Goal: Information Seeking & Learning: Learn about a topic

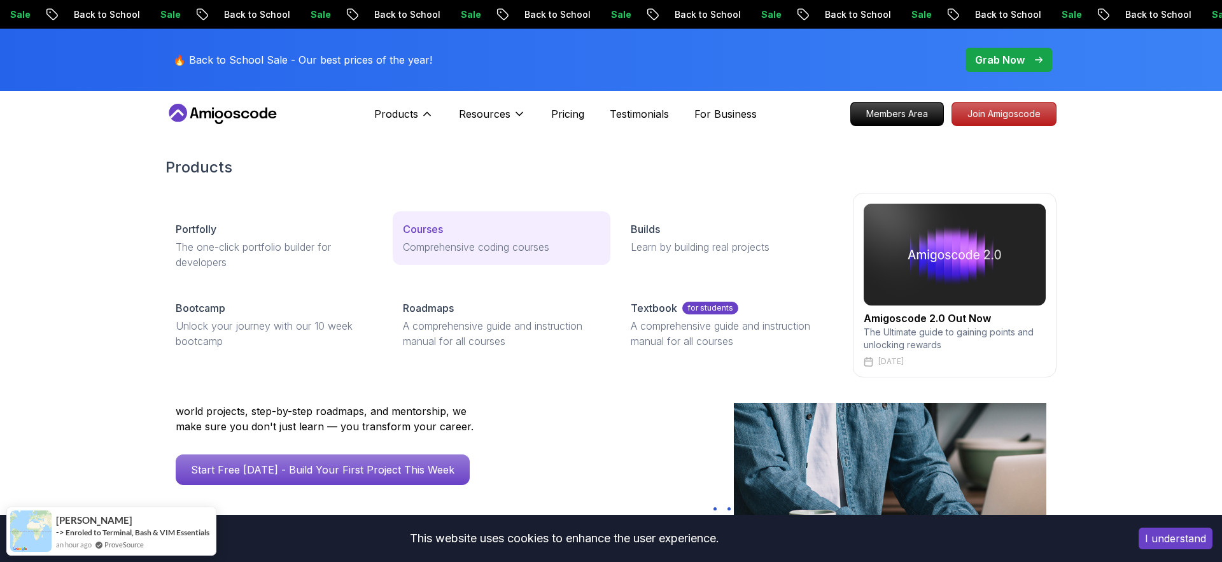
click at [424, 224] on p "Courses" at bounding box center [423, 229] width 40 height 15
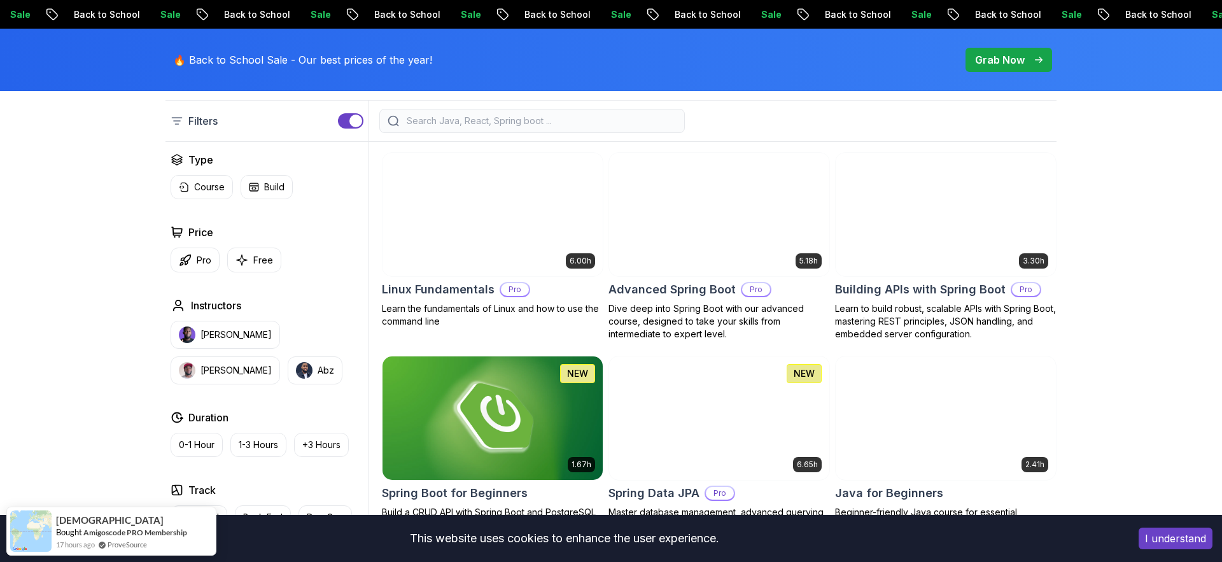
scroll to position [340, 0]
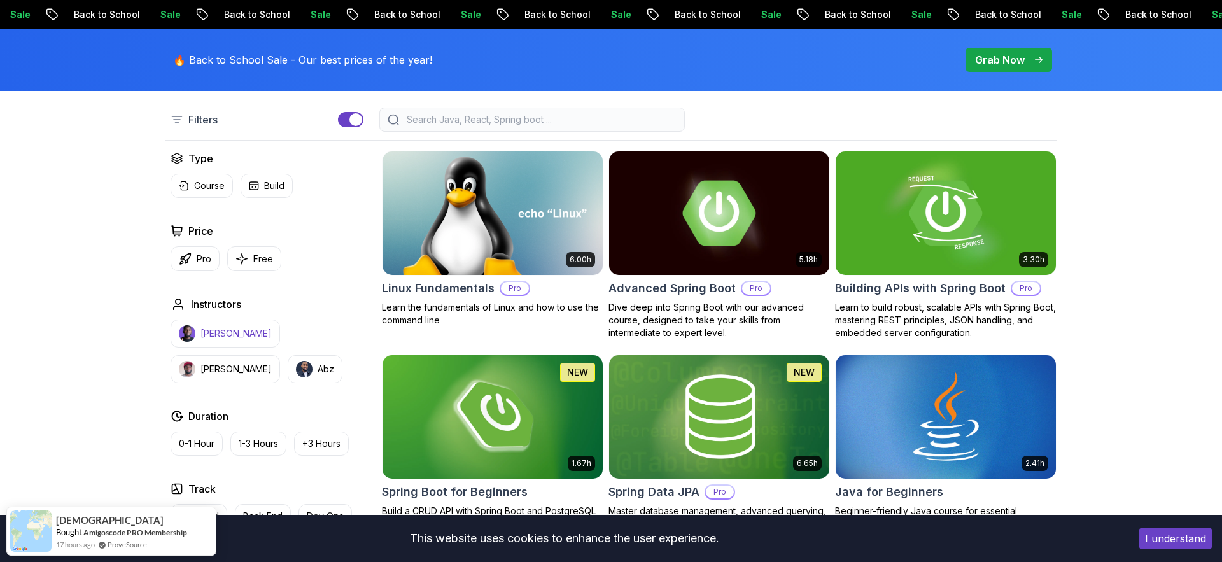
click at [219, 334] on p "[PERSON_NAME]" at bounding box center [236, 333] width 71 height 13
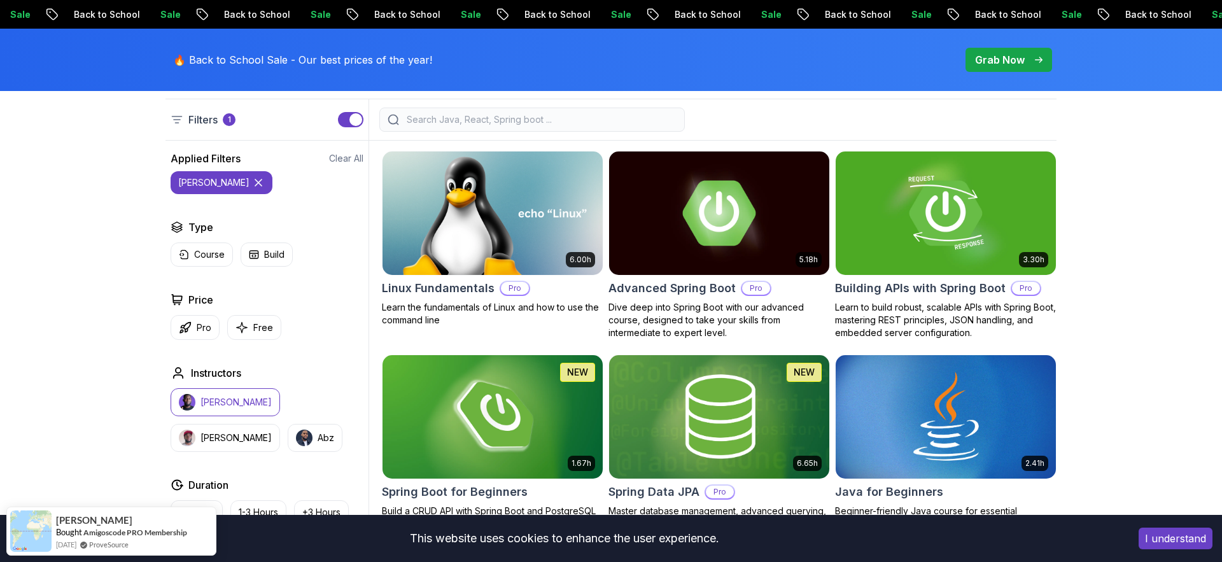
click at [204, 407] on p "[PERSON_NAME]" at bounding box center [236, 402] width 71 height 13
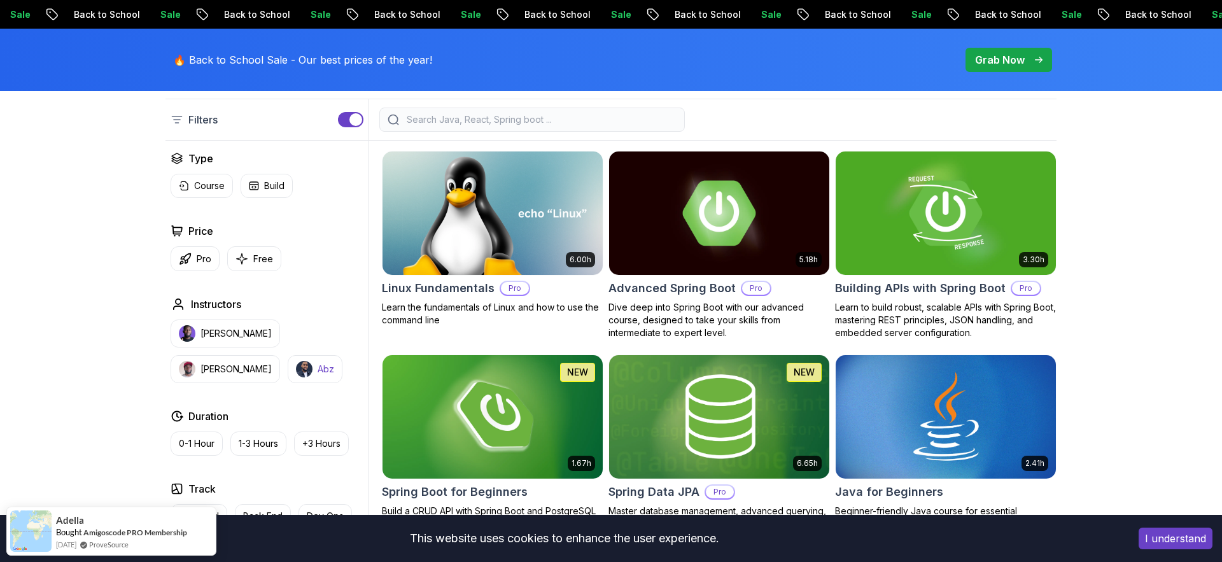
click at [288, 378] on button "Abz" at bounding box center [315, 369] width 55 height 28
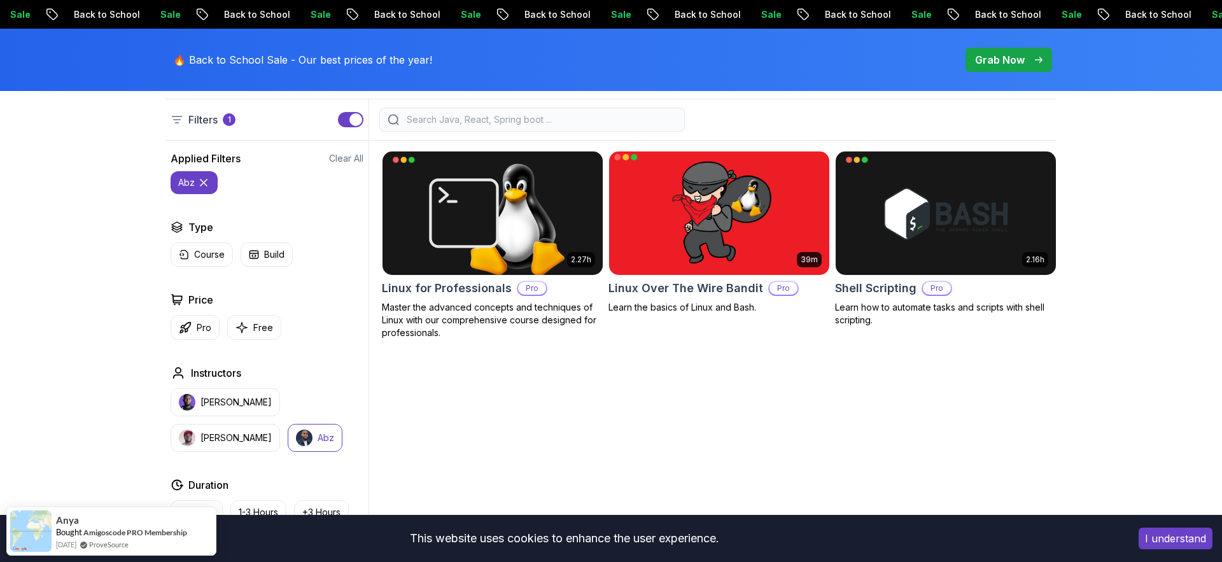
click at [669, 247] on img at bounding box center [719, 212] width 231 height 129
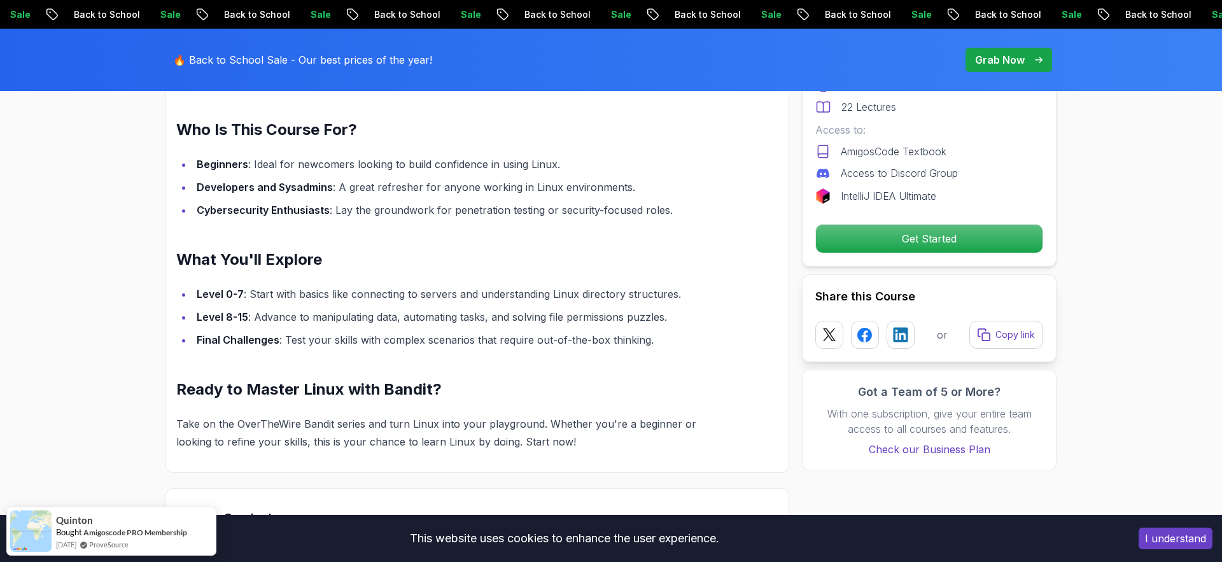
scroll to position [1071, 0]
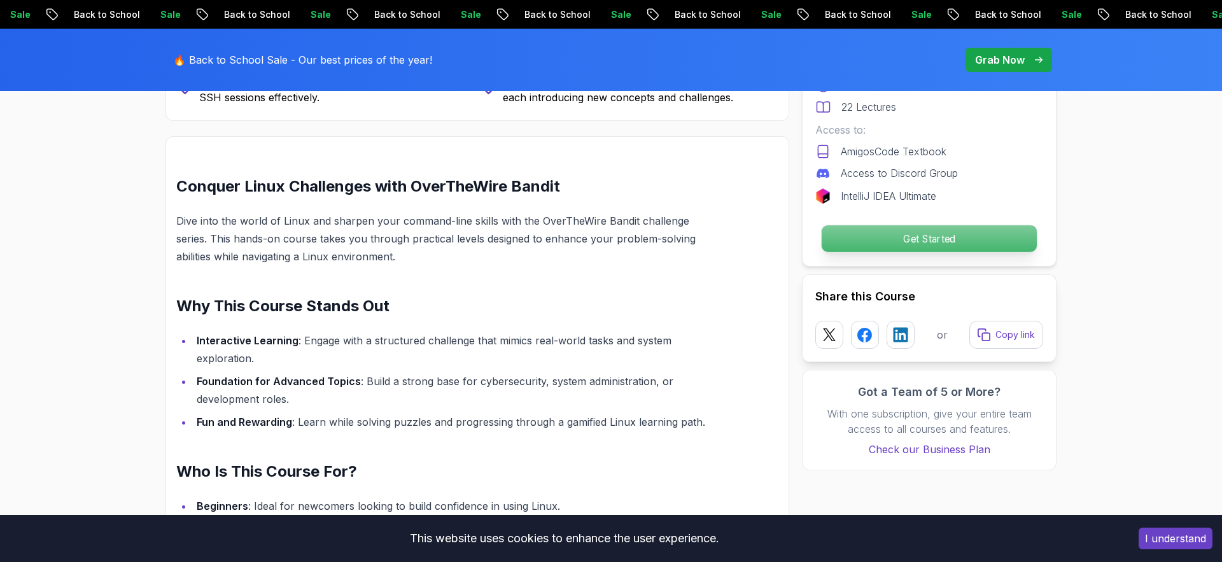
click at [915, 244] on p "Get Started" at bounding box center [929, 238] width 215 height 27
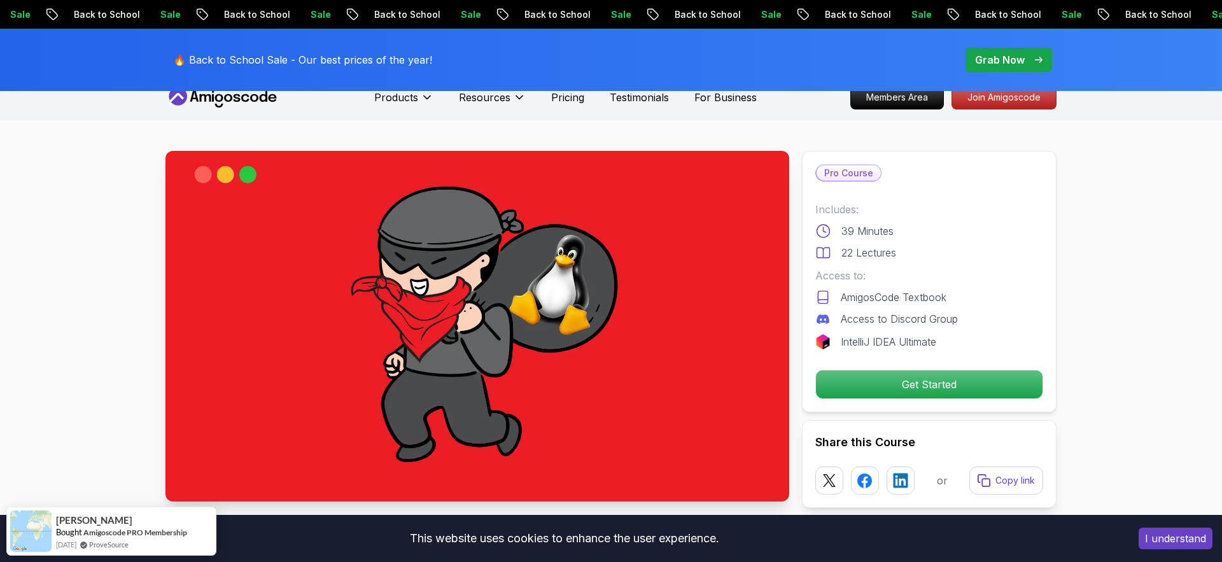
scroll to position [0, 0]
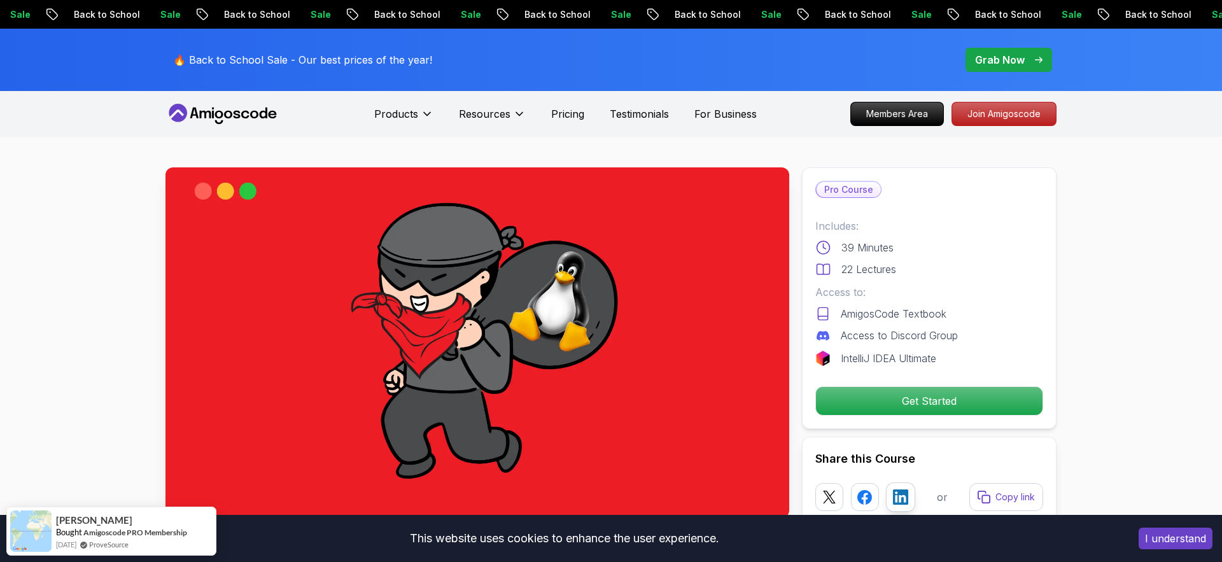
click at [897, 495] on icon at bounding box center [900, 497] width 15 height 15
